Goal: Check status: Check status

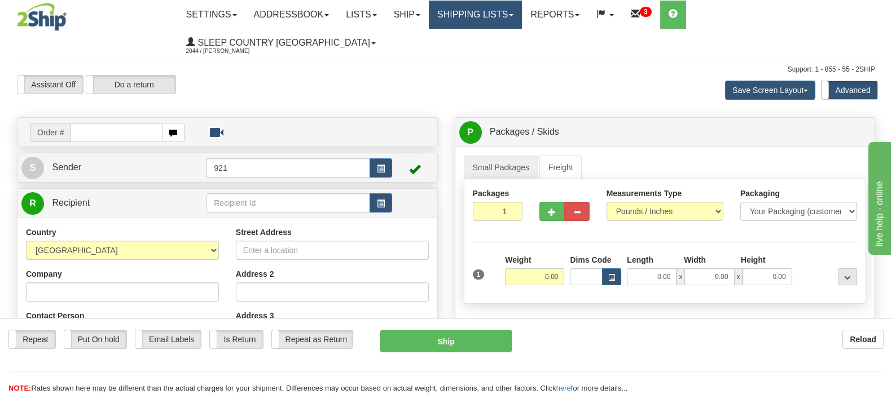
click at [510, 11] on link "Shipping lists" at bounding box center [475, 15] width 93 height 28
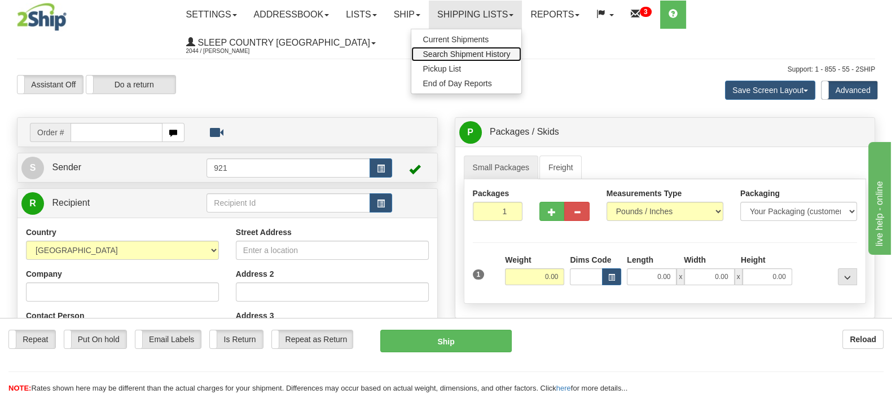
click at [510, 52] on span "Search Shipment History" at bounding box center [465, 54] width 87 height 9
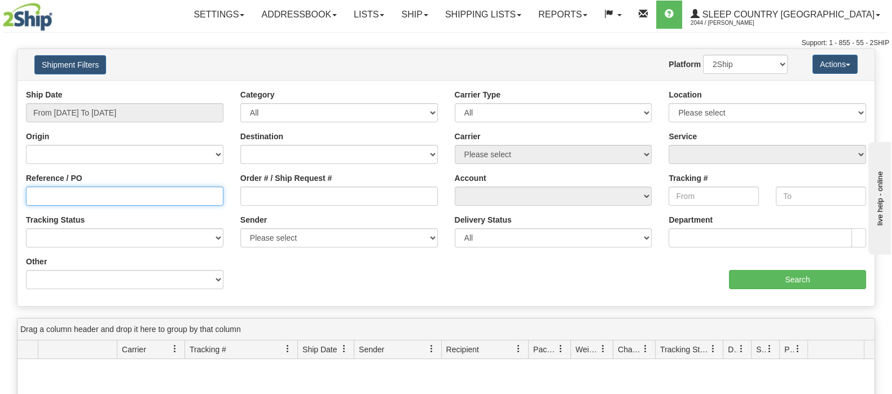
click at [60, 199] on input "Reference / PO" at bounding box center [124, 196] width 197 height 19
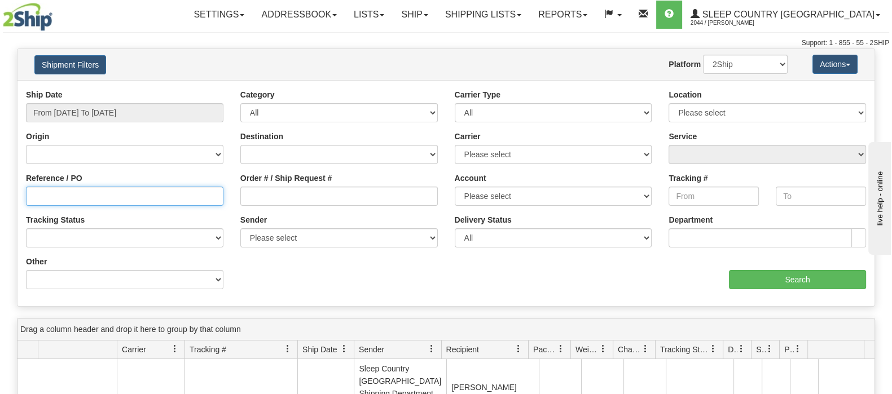
paste input "9002I132138"
type input "9002I132138"
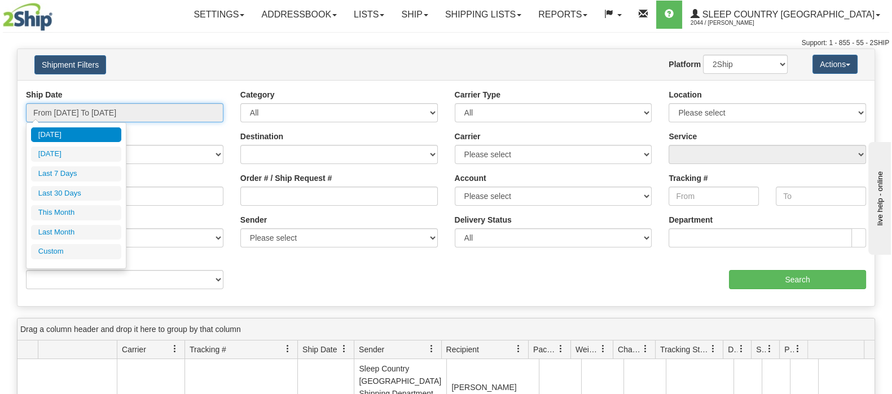
click at [94, 110] on input "From 10/08/2025 To 10/09/2025" at bounding box center [124, 112] width 197 height 19
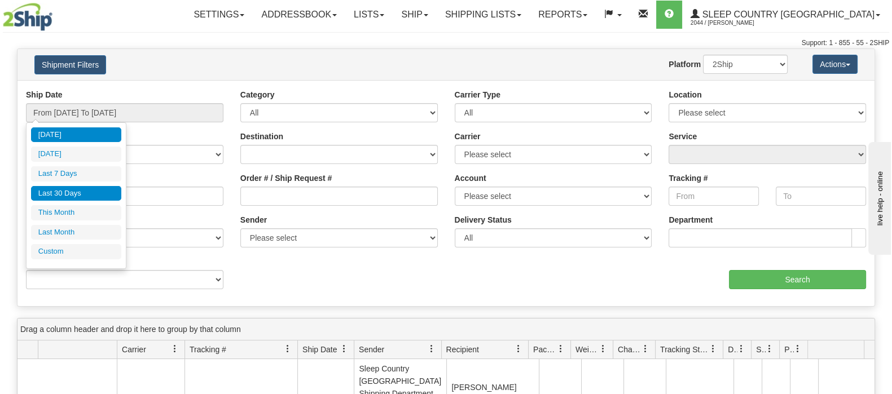
click at [81, 192] on li "Last 30 Days" at bounding box center [76, 193] width 90 height 15
type input "From 09/10/2025 To 10/09/2025"
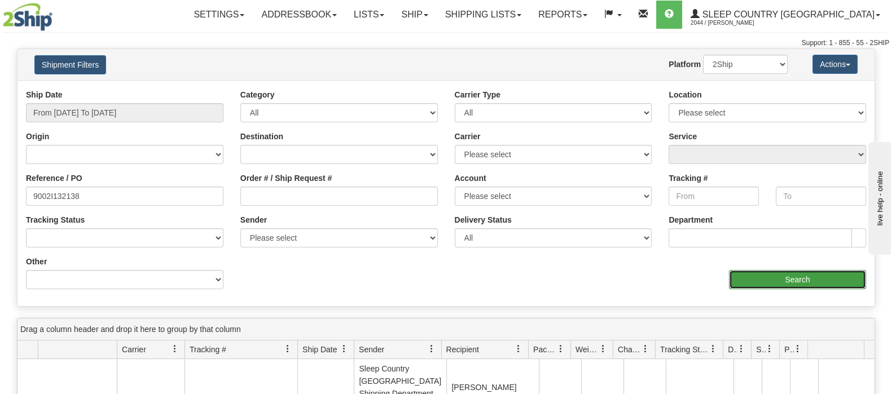
click at [760, 279] on input "Search" at bounding box center [797, 279] width 137 height 19
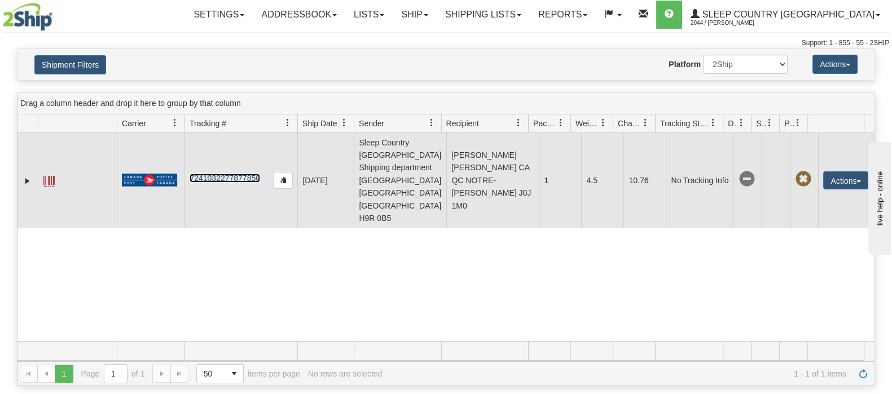
click at [218, 174] on link "7241032277877850" at bounding box center [224, 178] width 70 height 9
